Goal: Task Accomplishment & Management: Complete application form

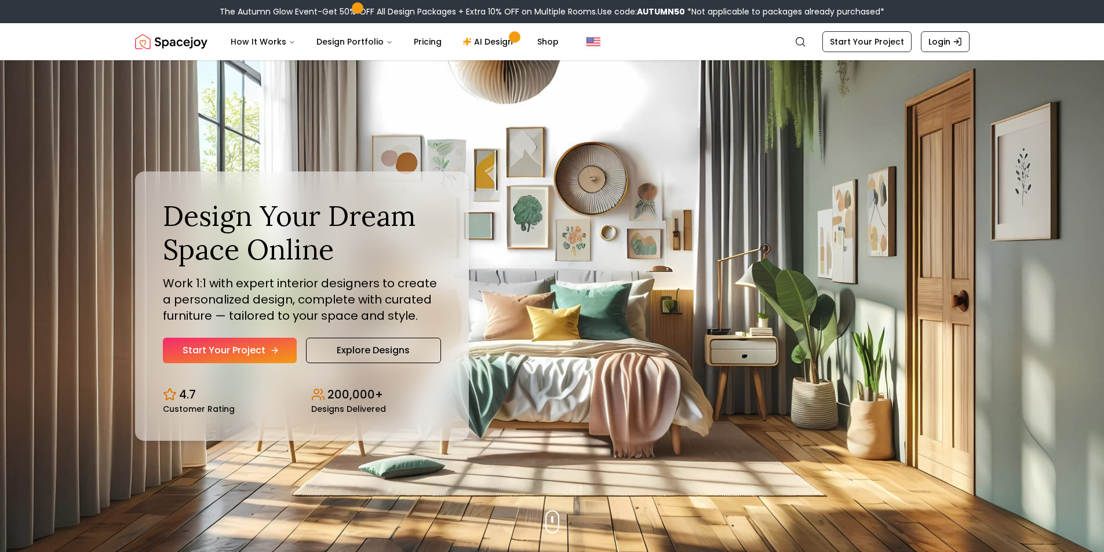
click at [241, 358] on link "Start Your Project" at bounding box center [230, 351] width 134 height 26
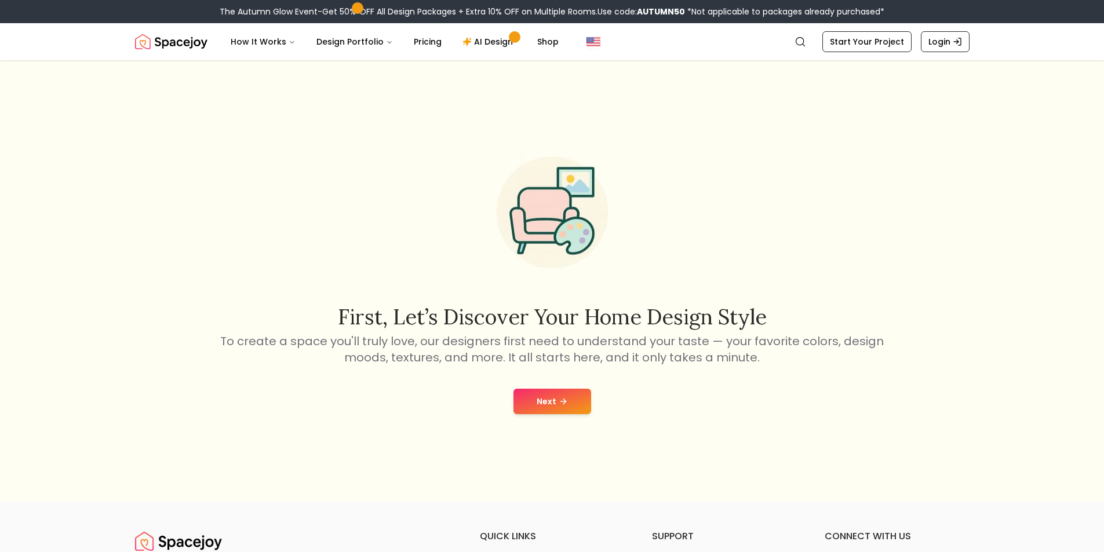
click at [538, 401] on button "Next" at bounding box center [553, 402] width 78 height 26
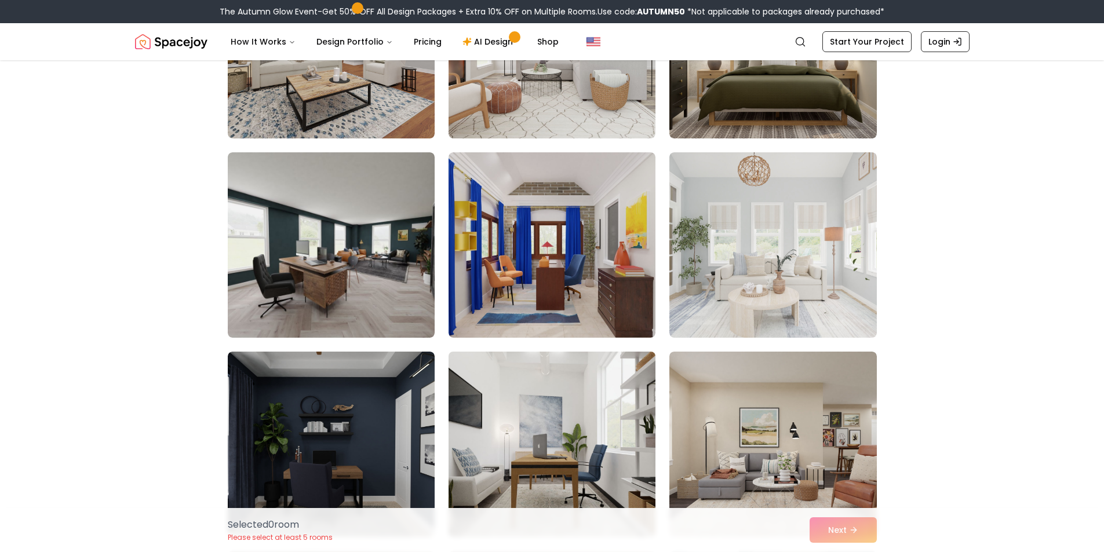
scroll to position [1198, 0]
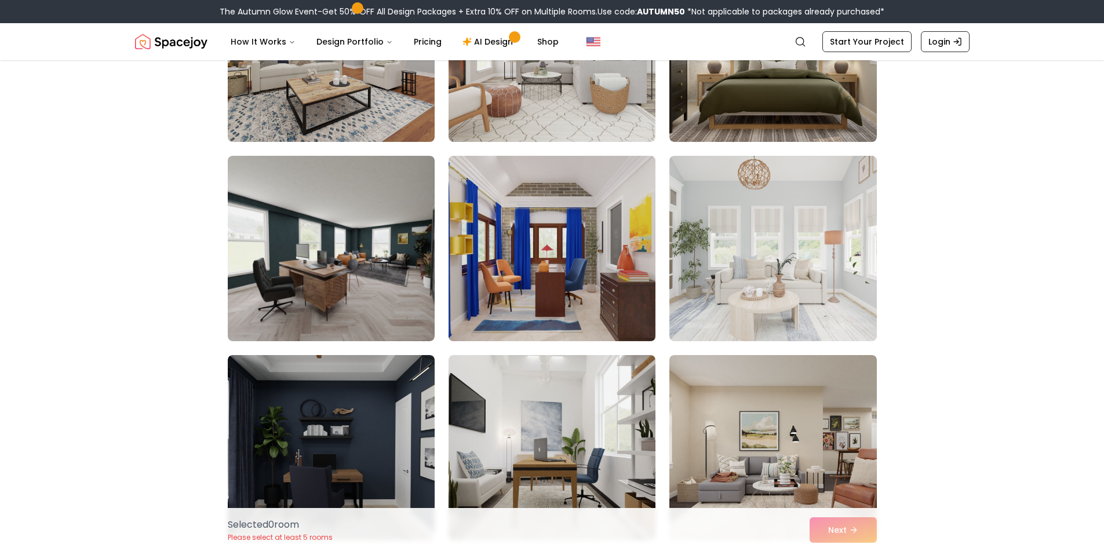
click at [530, 281] on img at bounding box center [551, 248] width 217 height 195
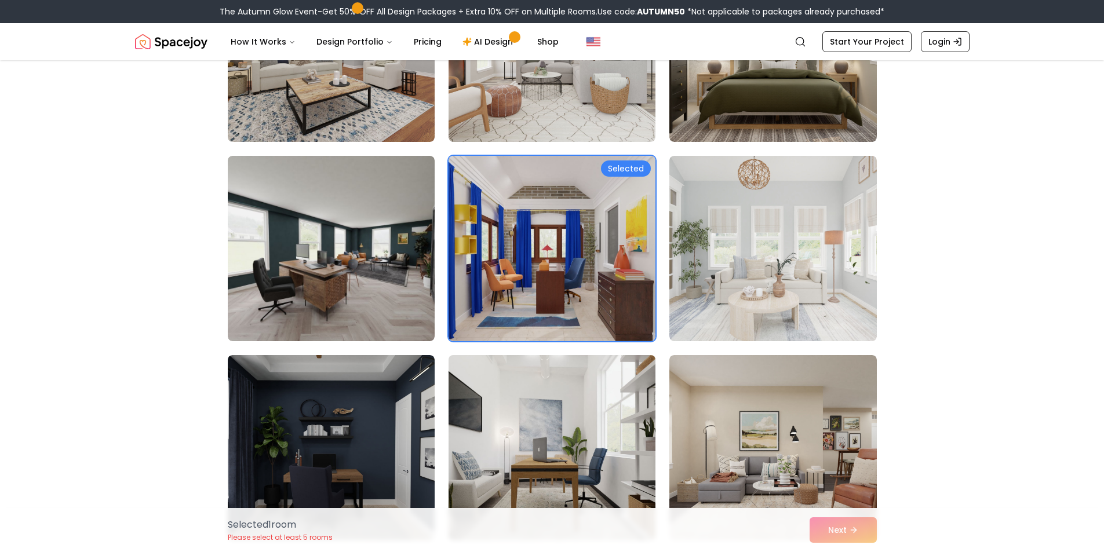
click at [554, 443] on img at bounding box center [551, 448] width 217 height 195
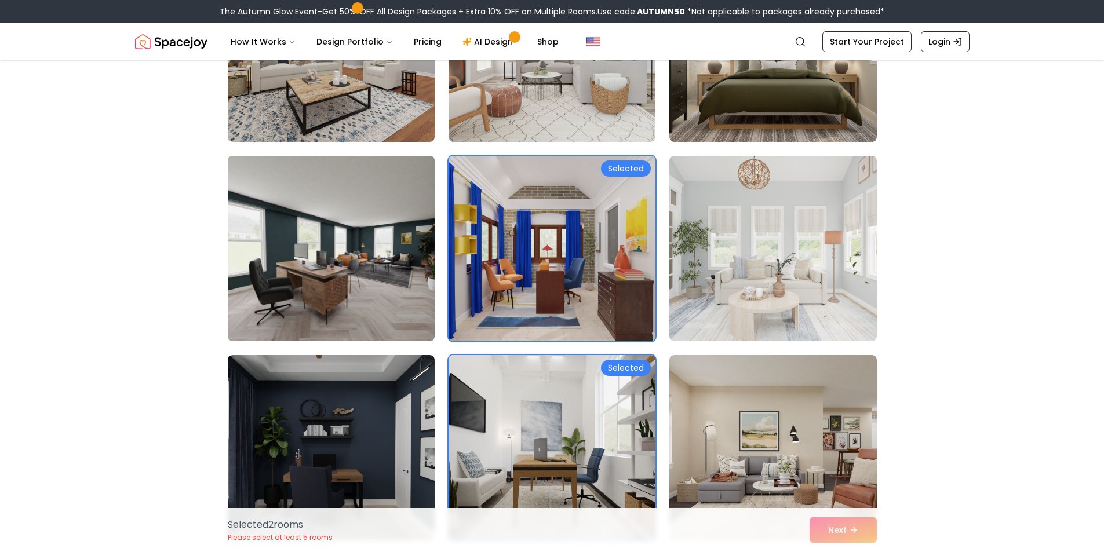
drag, startPoint x: 316, startPoint y: 206, endPoint x: 367, endPoint y: 237, distance: 59.3
click at [316, 207] on img at bounding box center [331, 248] width 217 height 195
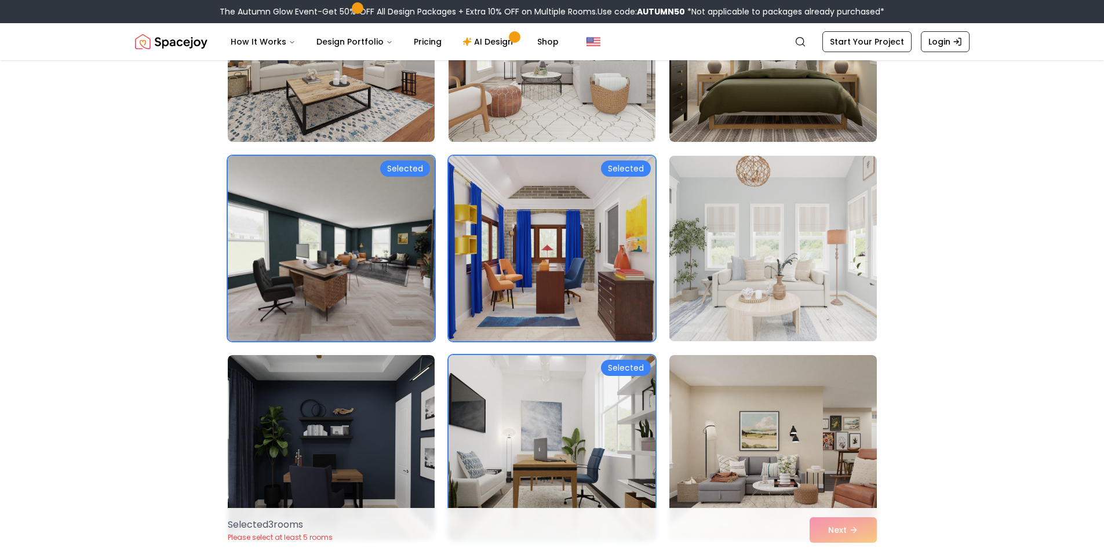
click at [762, 297] on img at bounding box center [772, 248] width 217 height 195
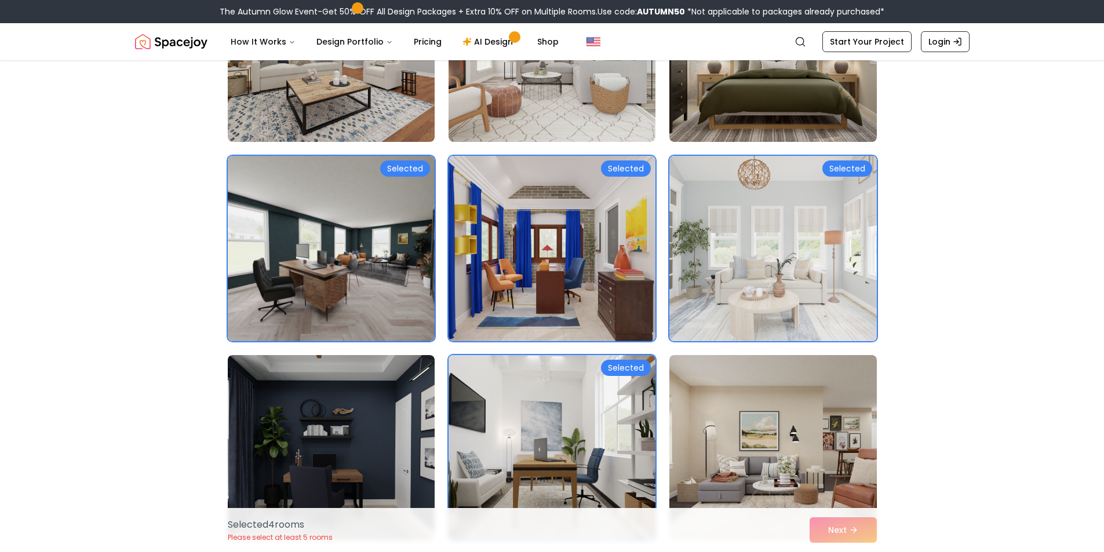
click at [841, 541] on div "Selected 4 room s Please select at least 5 rooms Next" at bounding box center [553, 530] width 668 height 44
click at [841, 535] on div "Selected 4 room s Please select at least 5 rooms Next" at bounding box center [553, 530] width 668 height 44
click at [839, 532] on div "Selected 4 room s Please select at least 5 rooms Next" at bounding box center [553, 530] width 668 height 44
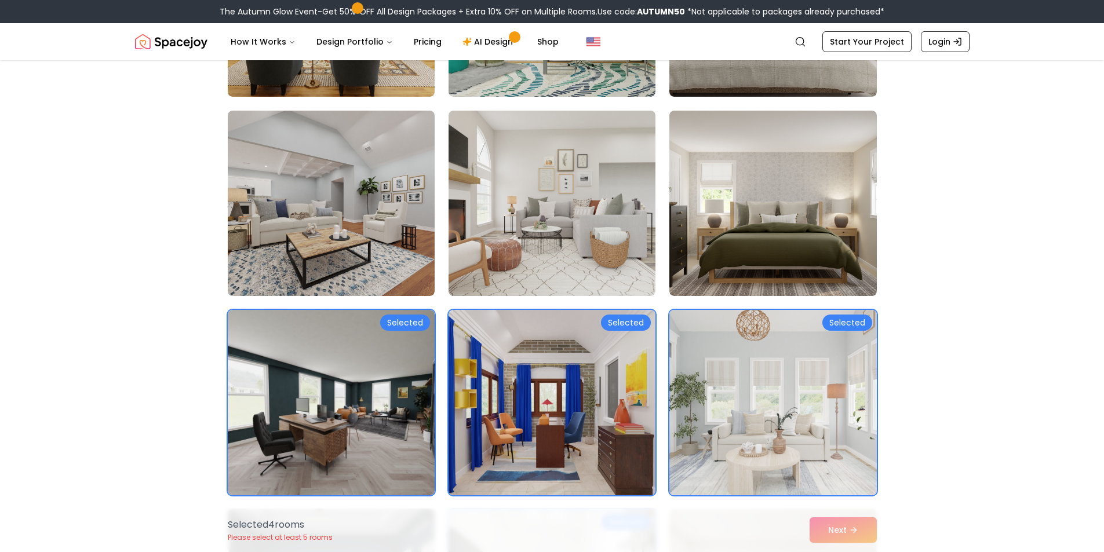
scroll to position [1043, 0]
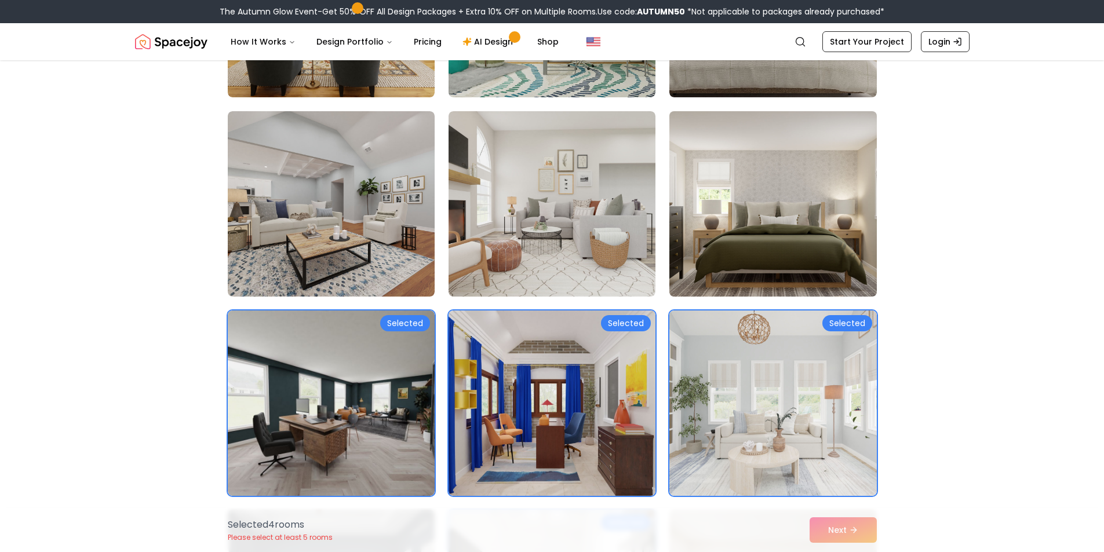
click at [757, 234] on img at bounding box center [772, 204] width 217 height 195
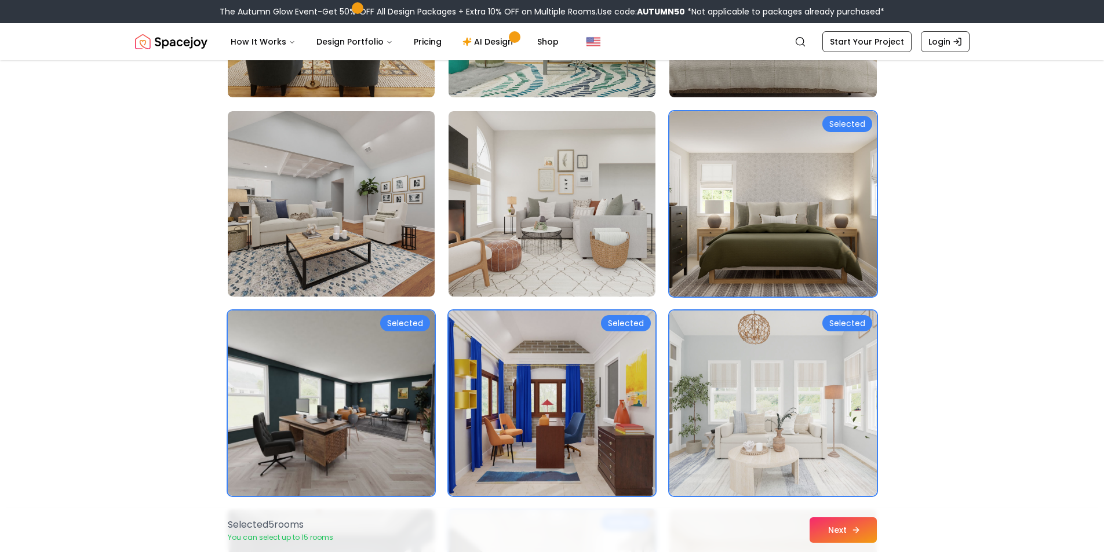
click at [830, 535] on button "Next" at bounding box center [843, 531] width 67 height 26
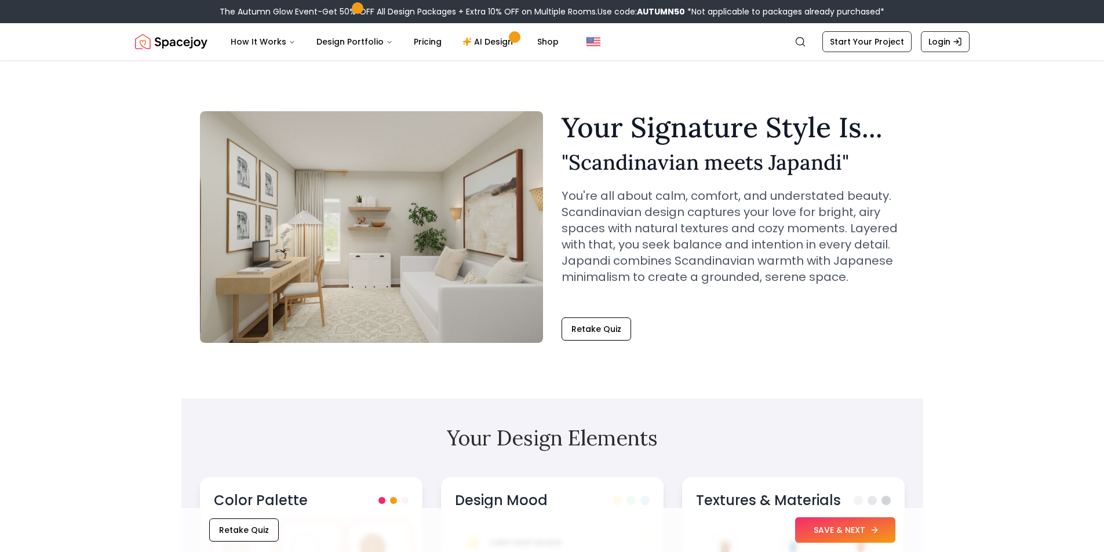
click at [814, 535] on button "SAVE & NEXT" at bounding box center [845, 531] width 100 height 26
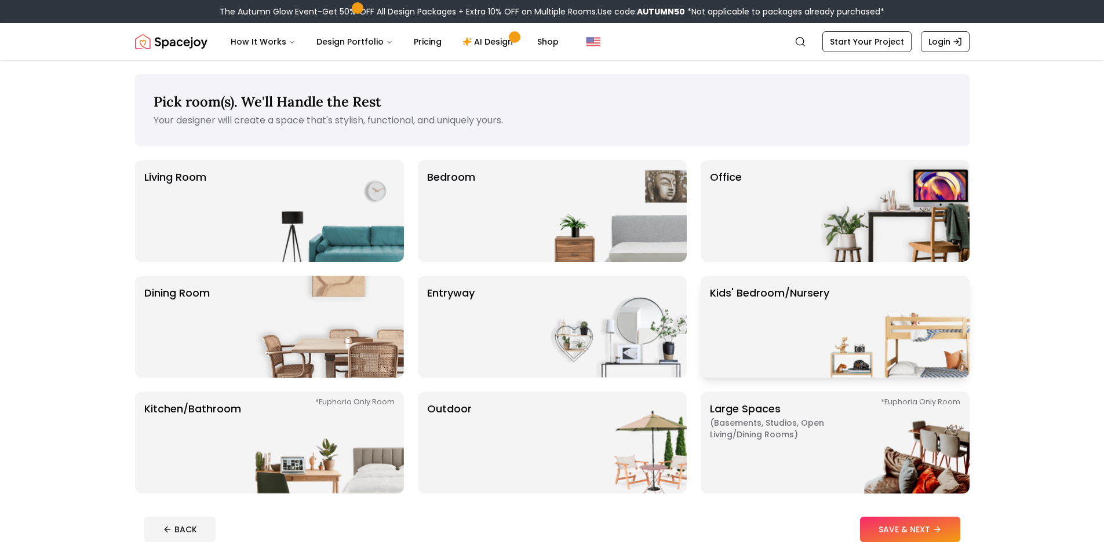
click at [913, 358] on img at bounding box center [895, 327] width 148 height 102
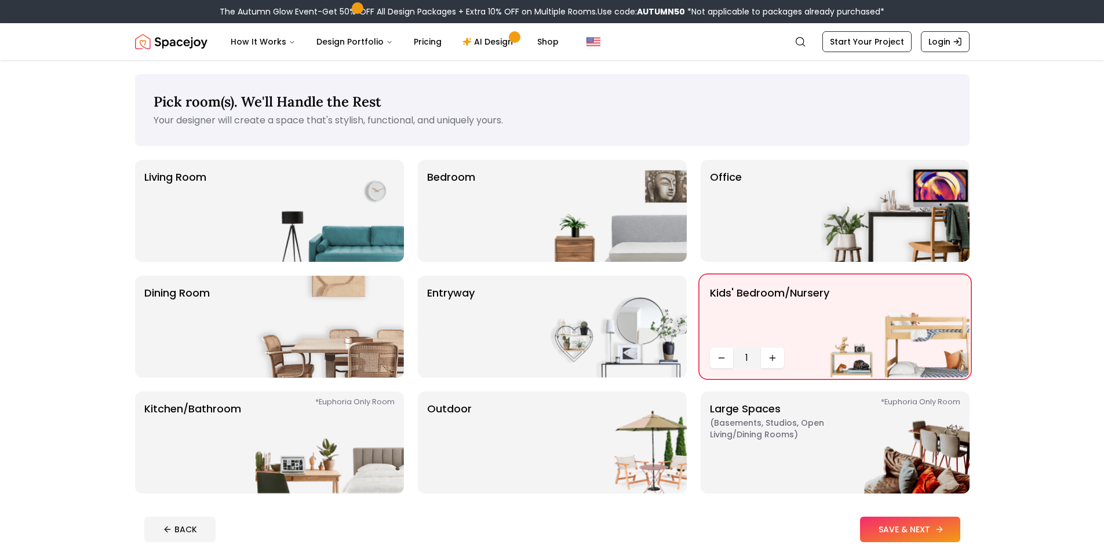
click at [888, 532] on button "SAVE & NEXT" at bounding box center [910, 530] width 100 height 26
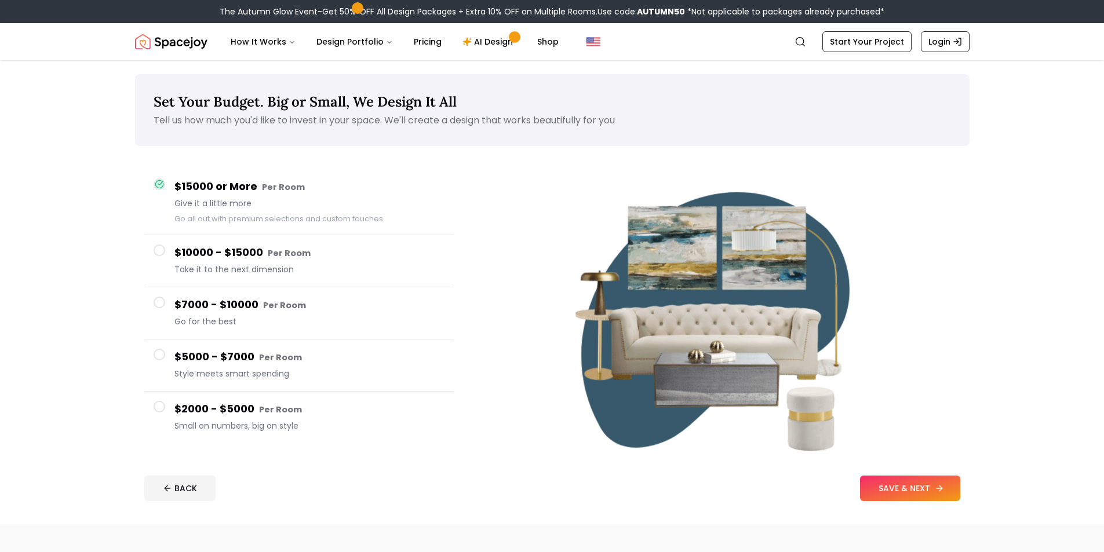
click at [888, 486] on button "SAVE & NEXT" at bounding box center [910, 489] width 100 height 26
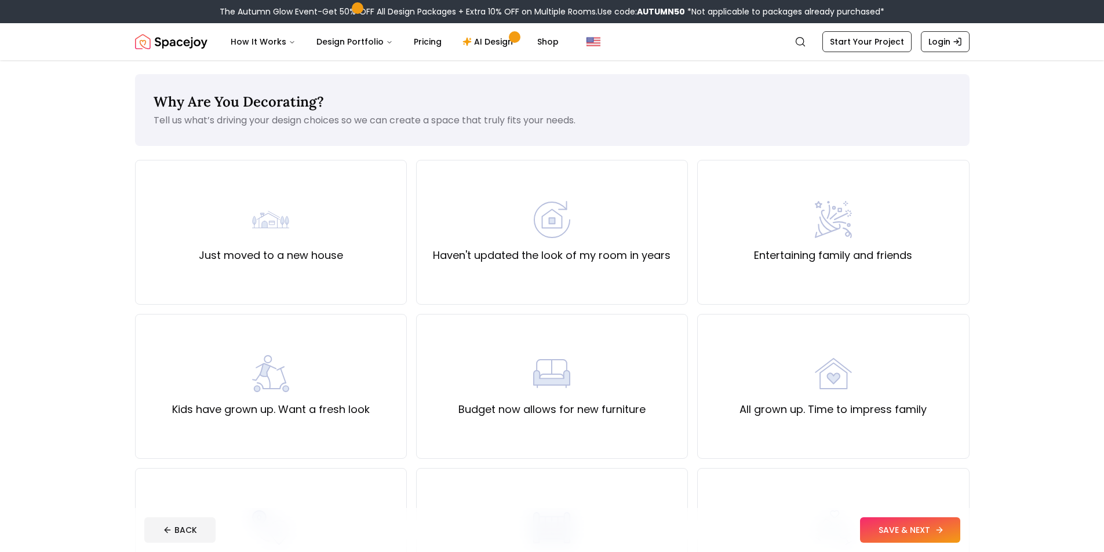
click at [897, 523] on button "SAVE & NEXT" at bounding box center [910, 531] width 100 height 26
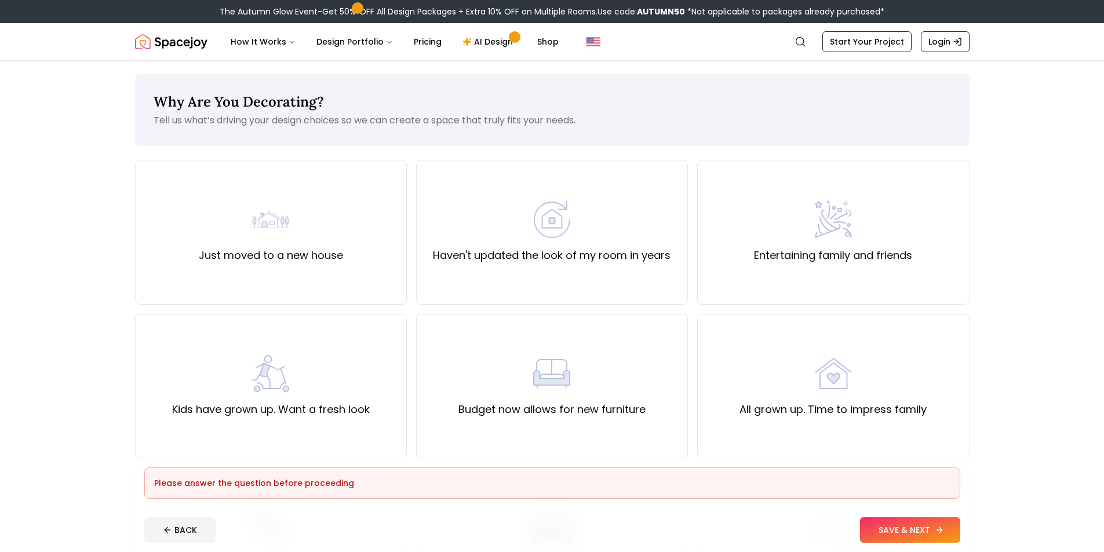
click at [897, 523] on button "SAVE & NEXT" at bounding box center [910, 531] width 100 height 26
click at [573, 228] on div "Haven't updated the look of my room in years" at bounding box center [552, 232] width 238 height 63
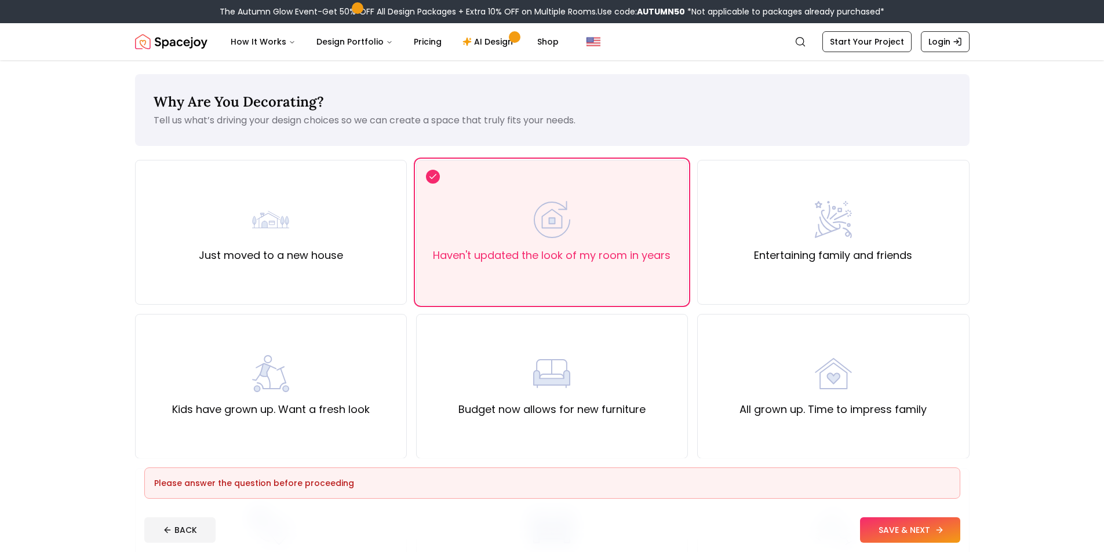
click at [926, 535] on button "SAVE & NEXT" at bounding box center [910, 531] width 100 height 26
